Goal: Information Seeking & Learning: Learn about a topic

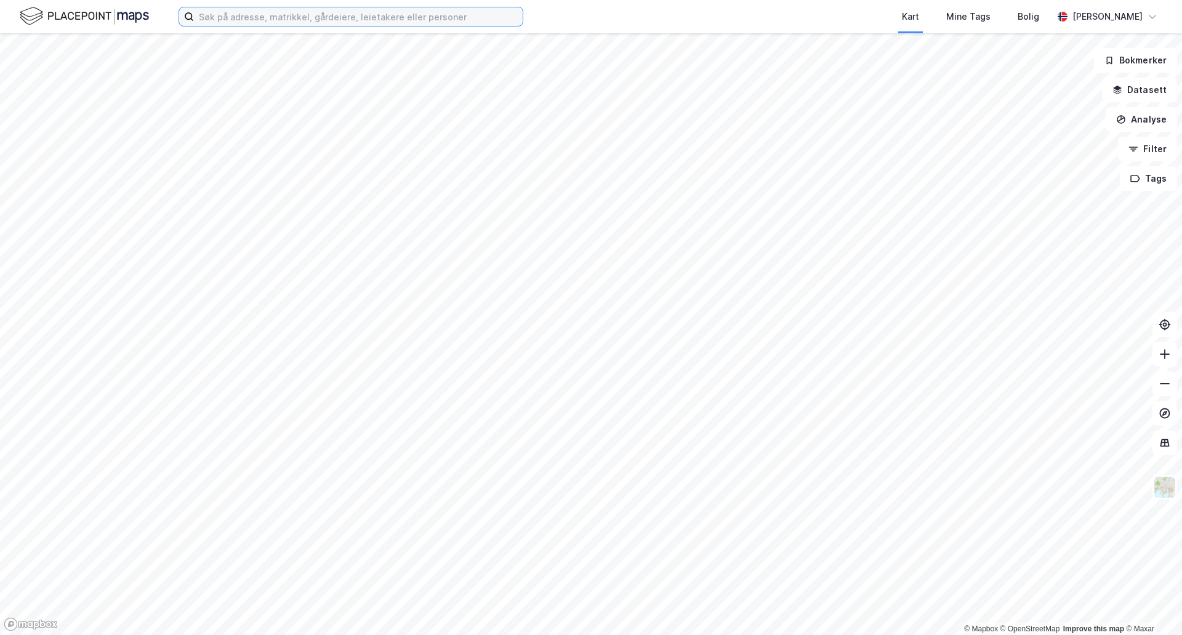
click at [390, 15] on input at bounding box center [358, 16] width 329 height 18
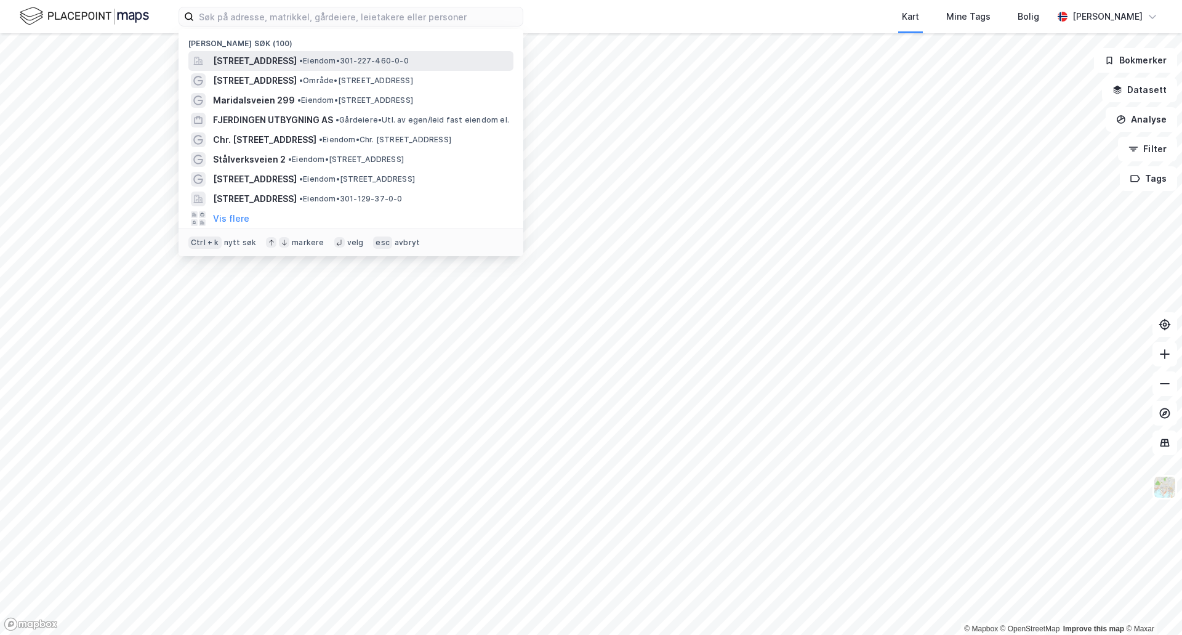
click at [251, 65] on span "[STREET_ADDRESS]" at bounding box center [255, 61] width 84 height 15
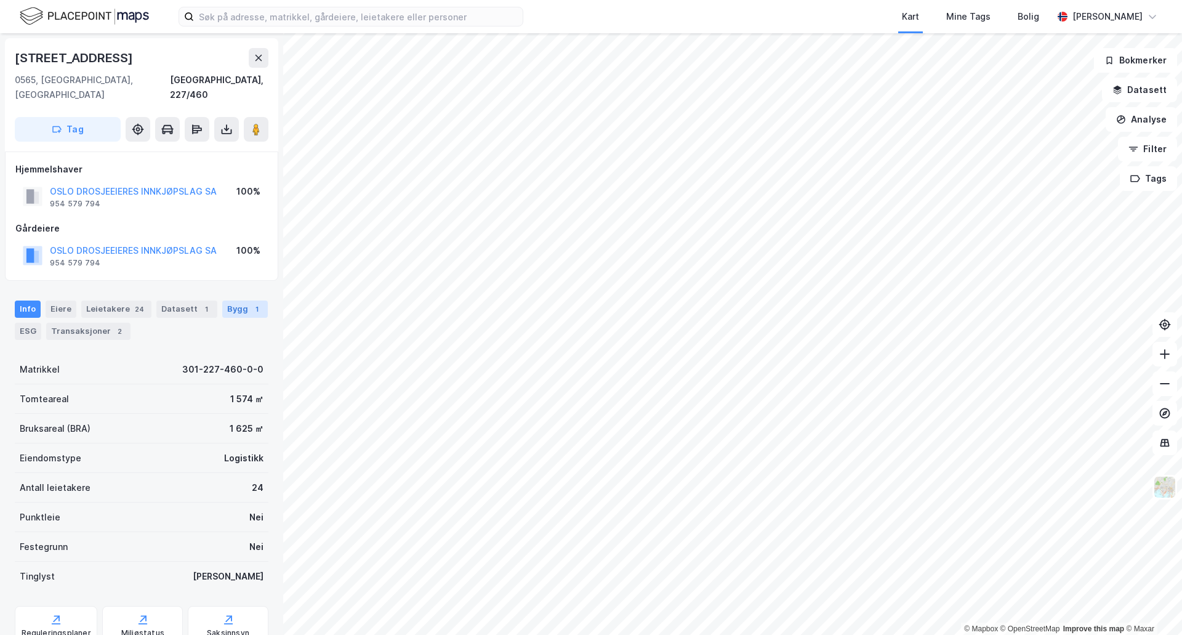
click at [222, 301] on div "Bygg 1" at bounding box center [245, 309] width 46 height 17
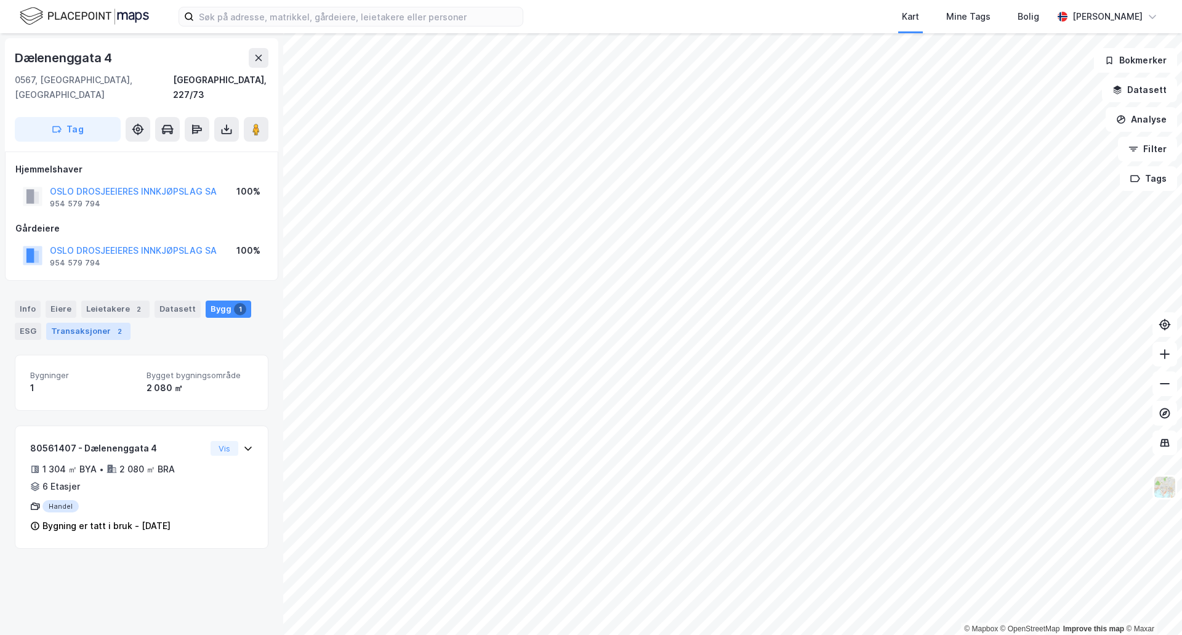
click at [104, 323] on div "Transaksjoner 2" at bounding box center [88, 331] width 84 height 17
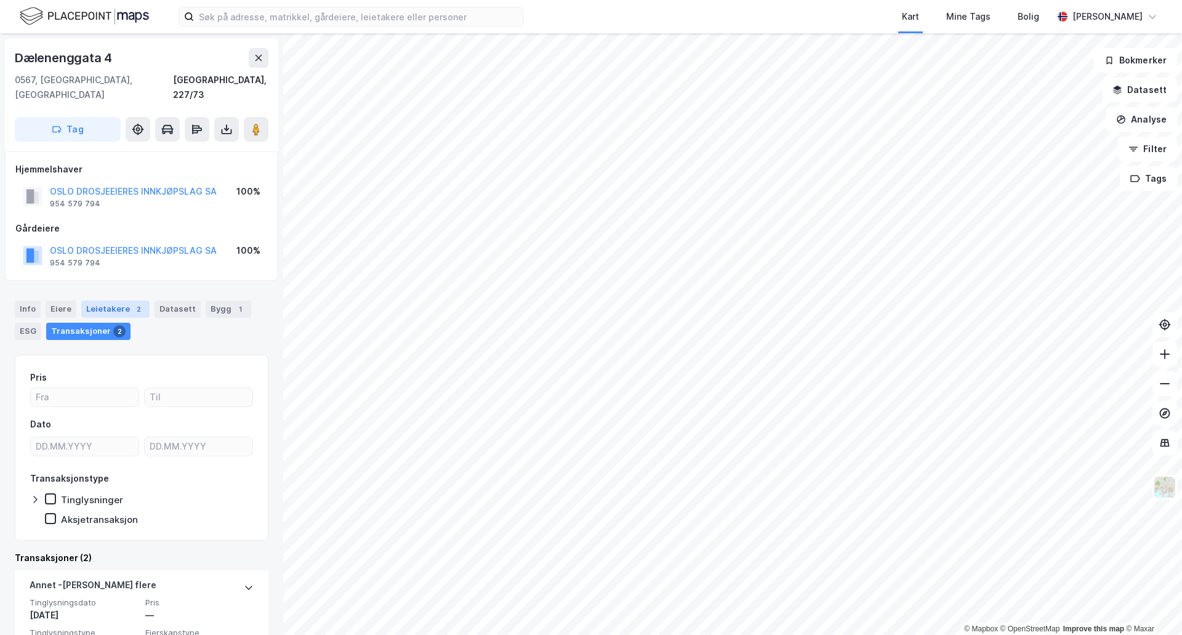
click at [87, 301] on div "Leietakere 2" at bounding box center [115, 309] width 68 height 17
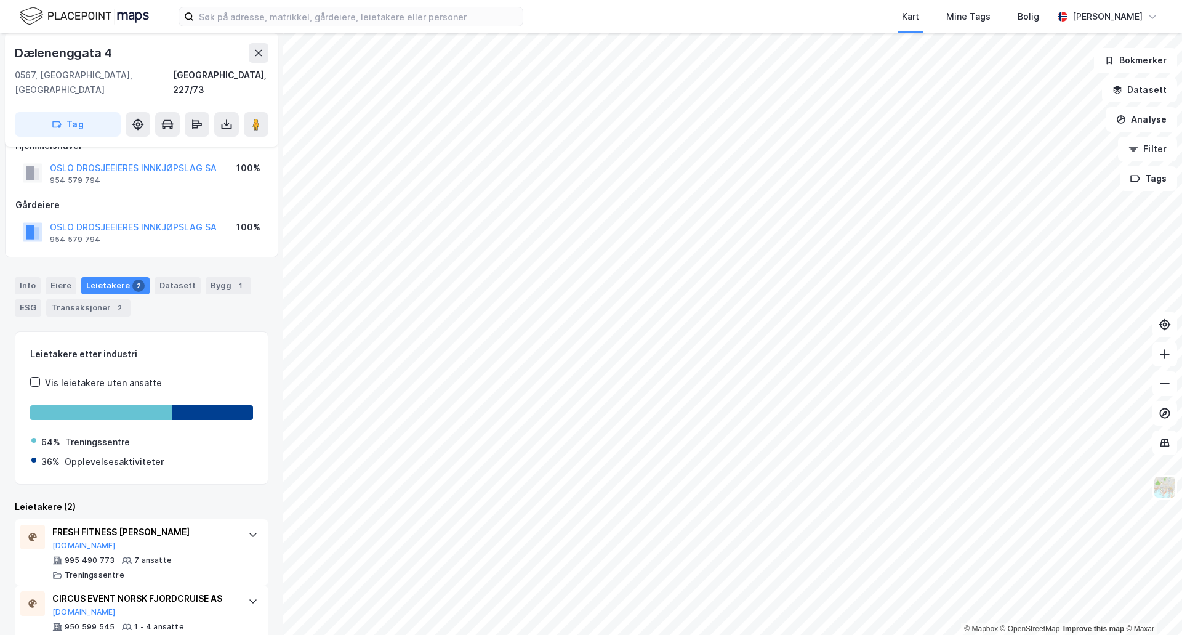
scroll to position [41, 0]
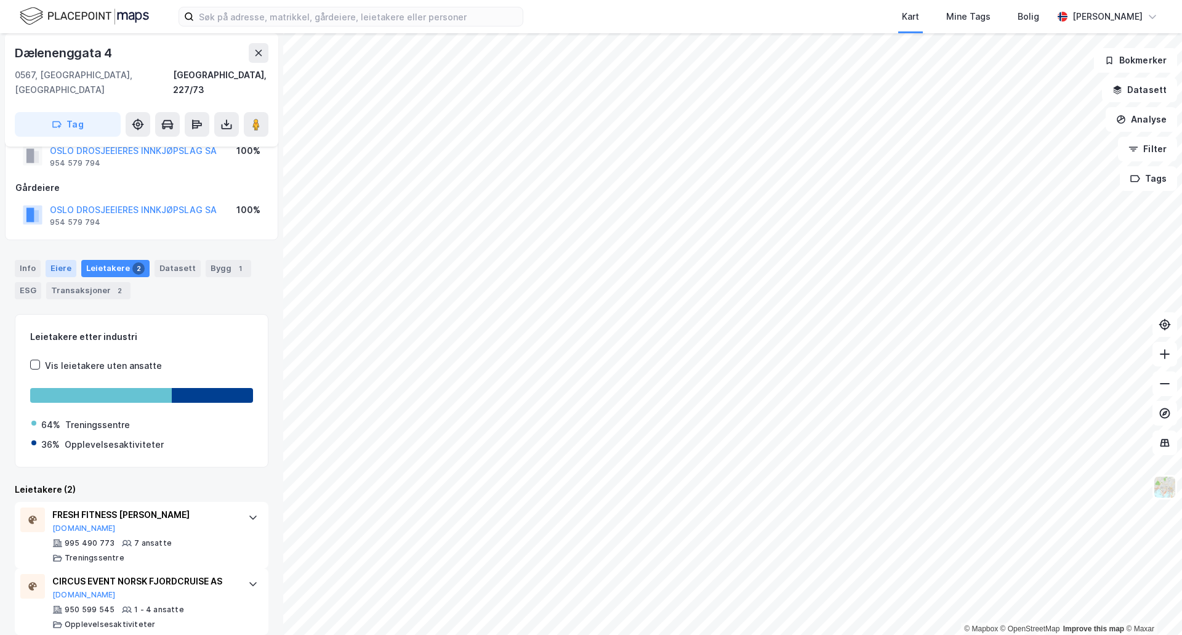
click at [57, 260] on div "Eiere" at bounding box center [61, 268] width 31 height 17
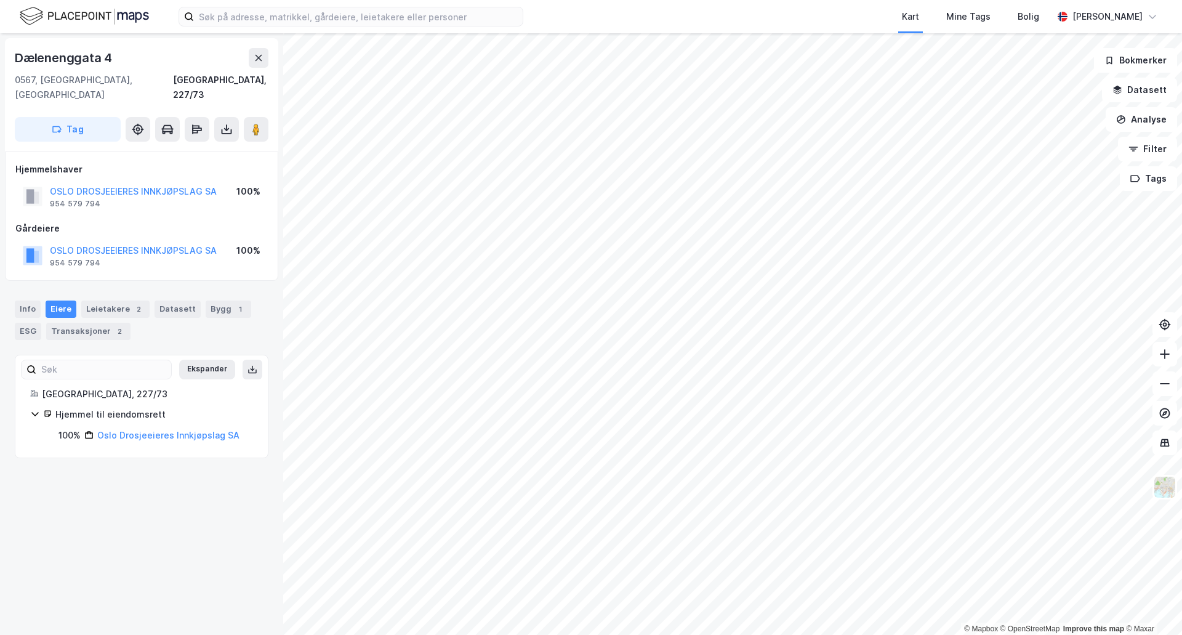
click at [40, 265] on div "Hjemmelshaver OSLO DROSJEEIERES INNKJØPSLAG SA 954 579 794 100% Gårdeiere OSLO …" at bounding box center [141, 215] width 273 height 129
click at [32, 265] on div "Hjemmelshaver OSLO DROSJEEIERES INNKJØPSLAG SA 954 579 794 100% Gårdeiere OSLO …" at bounding box center [141, 215] width 273 height 129
click at [36, 301] on div "Info" at bounding box center [28, 309] width 26 height 17
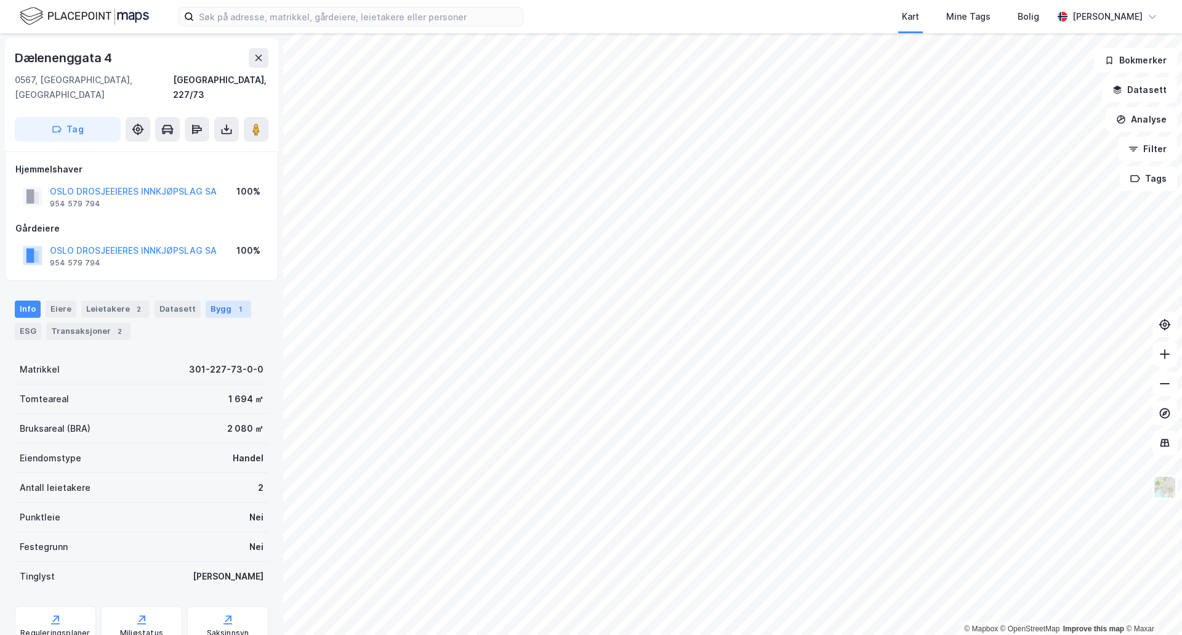
click at [220, 301] on div "Bygg 1" at bounding box center [229, 309] width 46 height 17
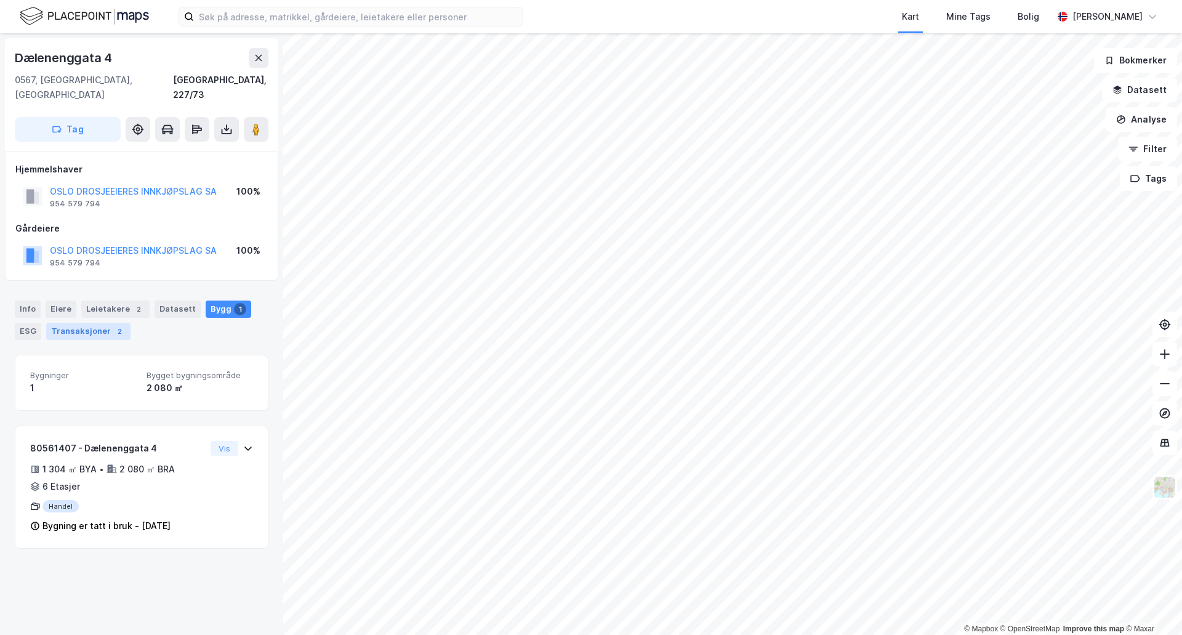
click at [92, 323] on div "Transaksjoner 2" at bounding box center [88, 331] width 84 height 17
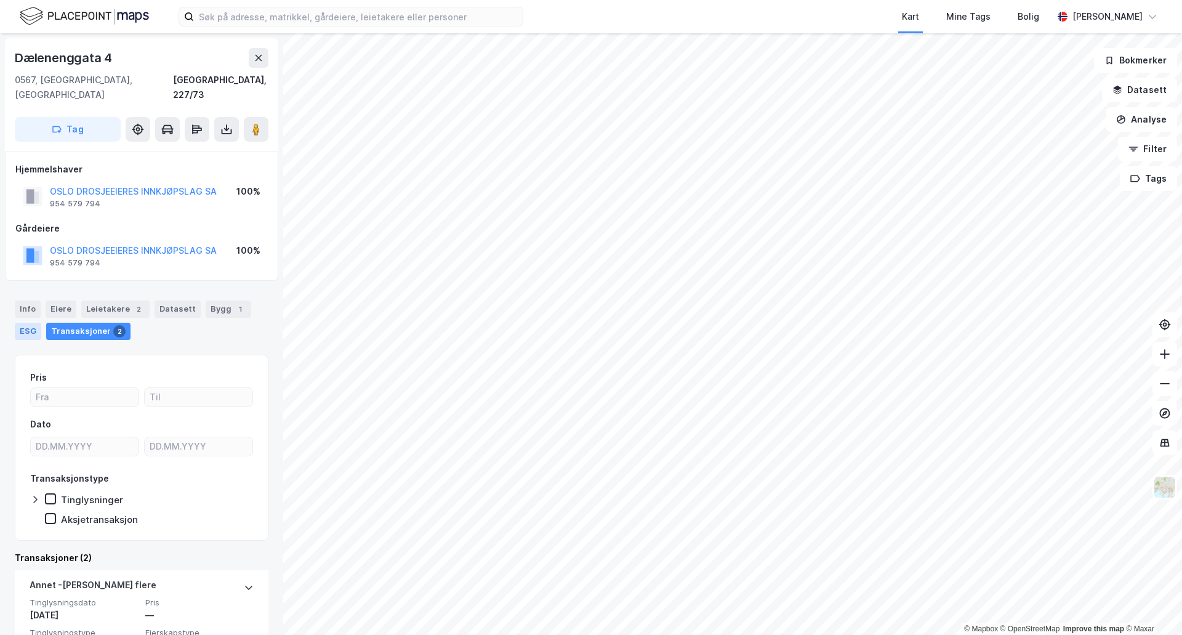
click at [22, 323] on div "ESG" at bounding box center [28, 331] width 26 height 17
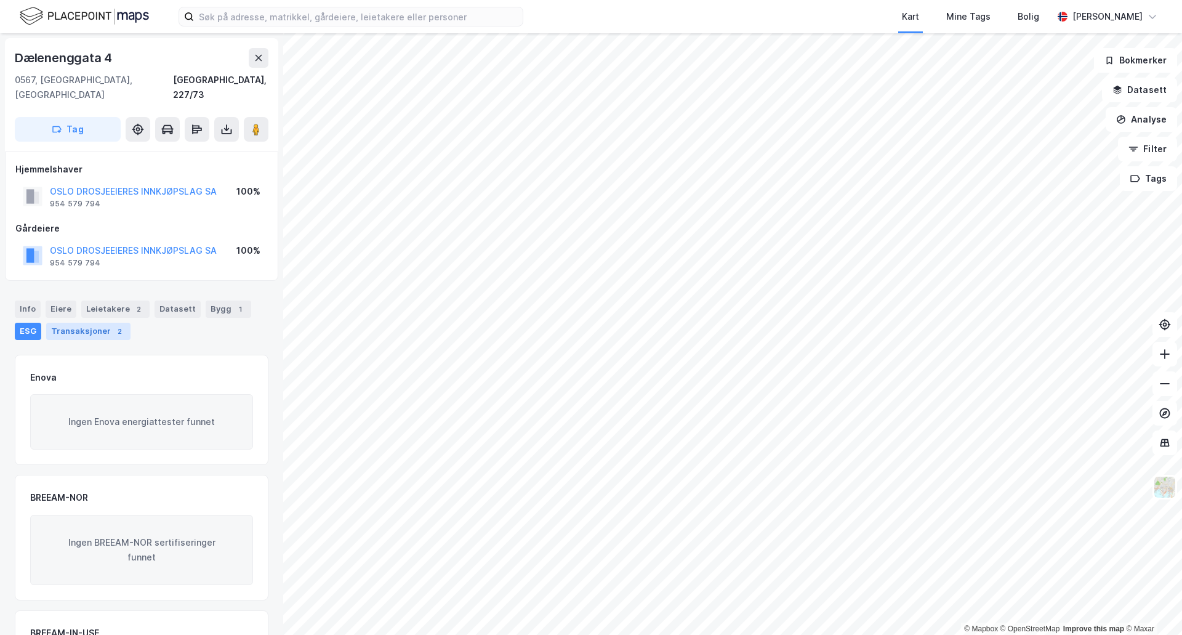
click at [75, 323] on div "Transaksjoner 2" at bounding box center [88, 331] width 84 height 17
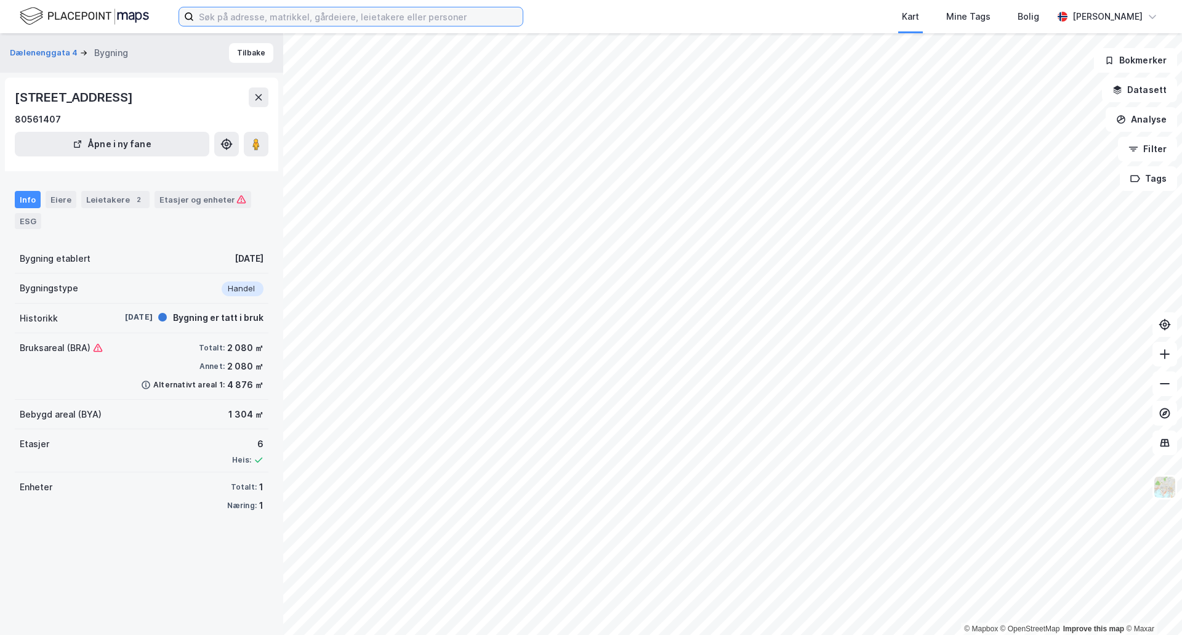
click at [374, 22] on input at bounding box center [358, 16] width 329 height 18
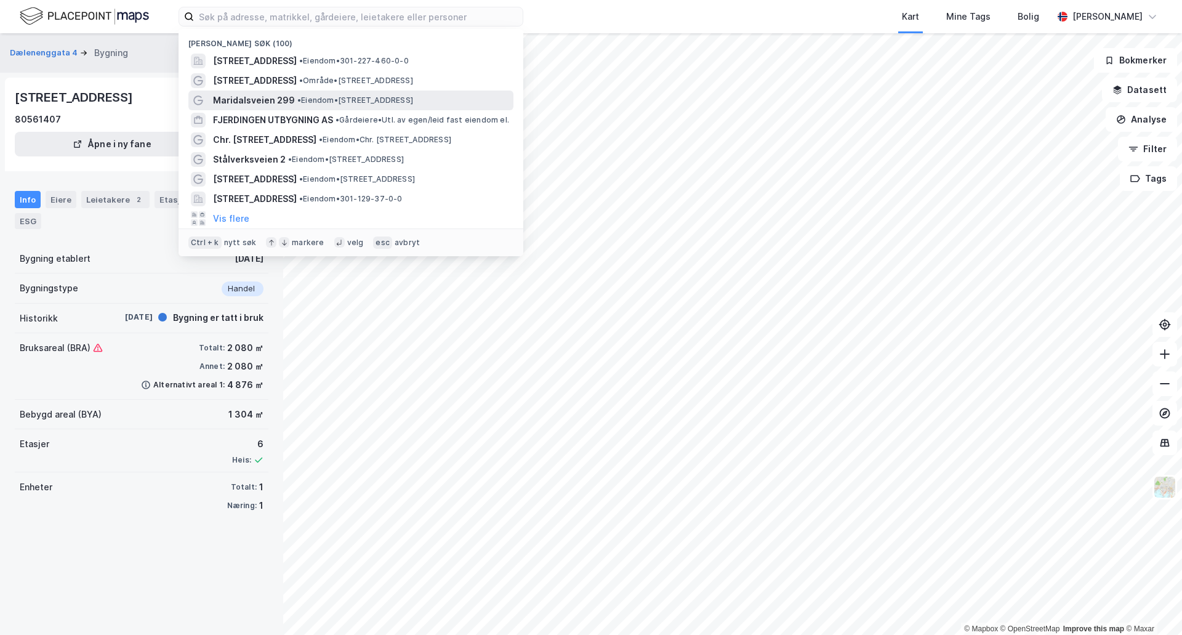
click at [318, 98] on span "• Eiendom • [STREET_ADDRESS]" at bounding box center [355, 100] width 116 height 10
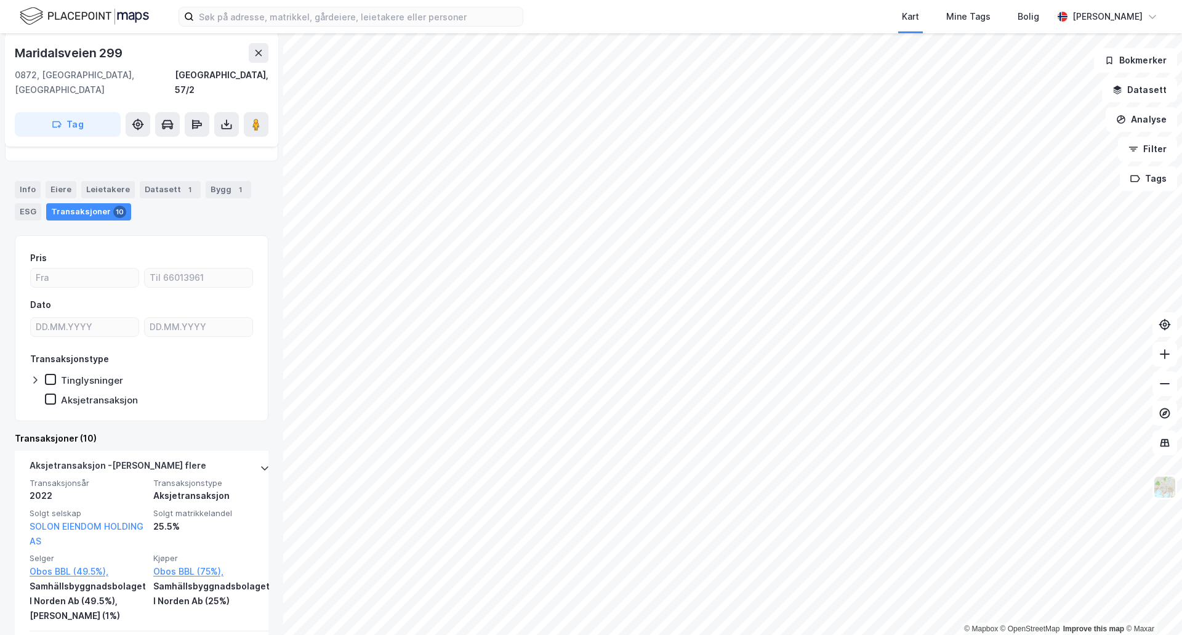
scroll to position [123, 0]
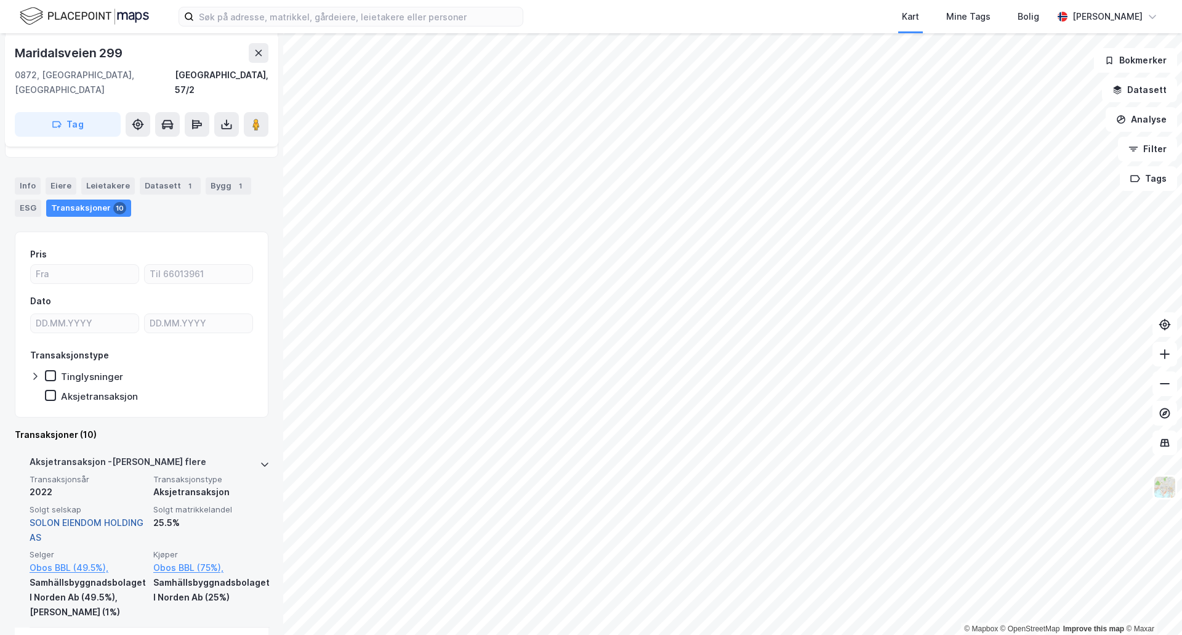
click at [75, 517] on link "SOLON EIENDOM HOLDING AS" at bounding box center [87, 529] width 114 height 25
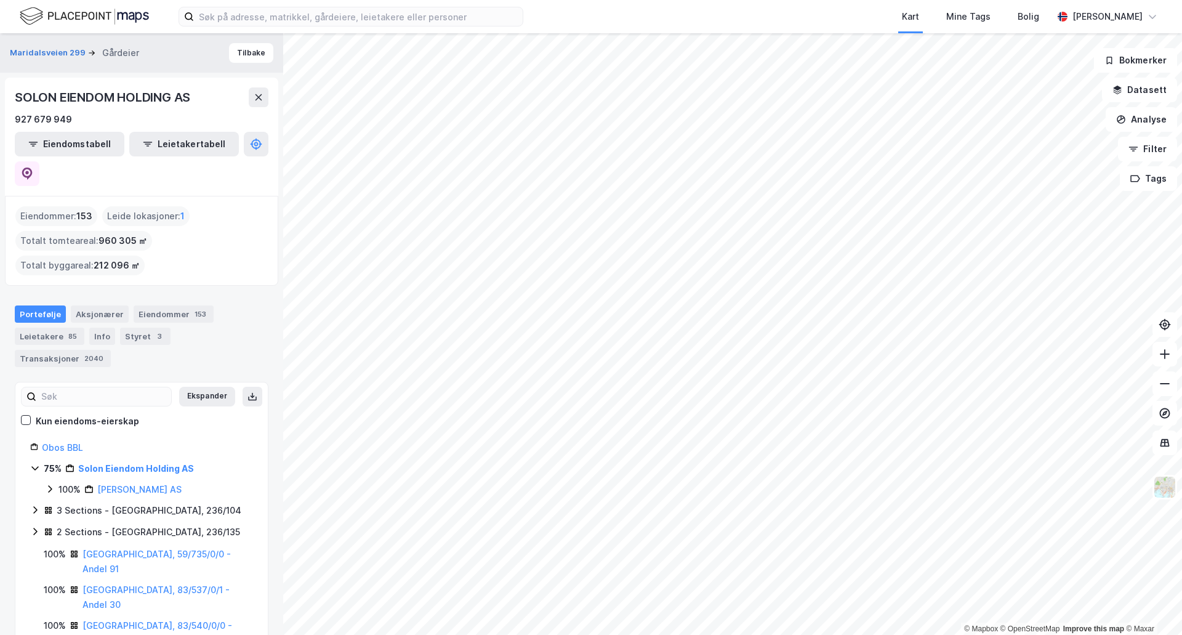
click at [6, 463] on div "© Mapbox © OpenStreetMap Improve this map © Maxar Maridalsveien 299 Gårdeier Ti…" at bounding box center [591, 334] width 1182 height 602
